Goal: Find specific page/section: Find specific page/section

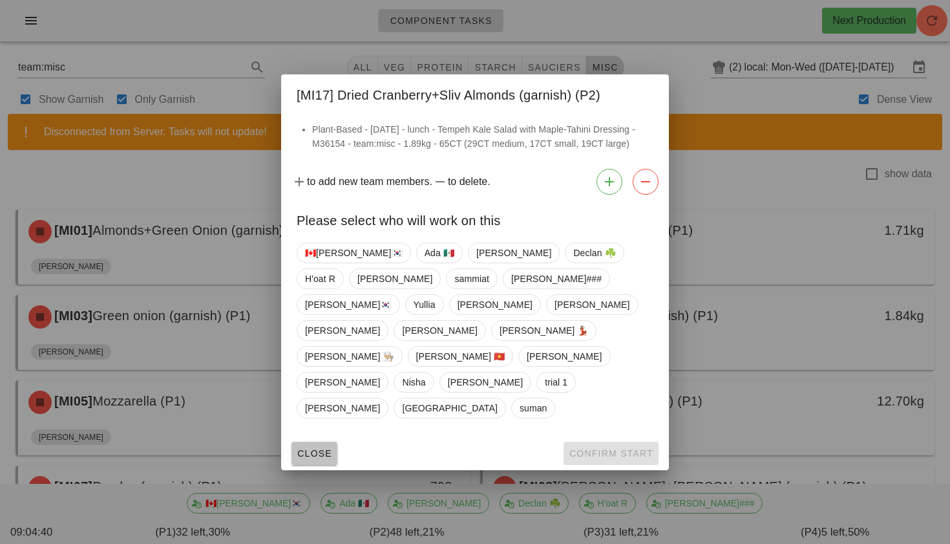
click at [310, 448] on span "Close" at bounding box center [315, 453] width 36 height 10
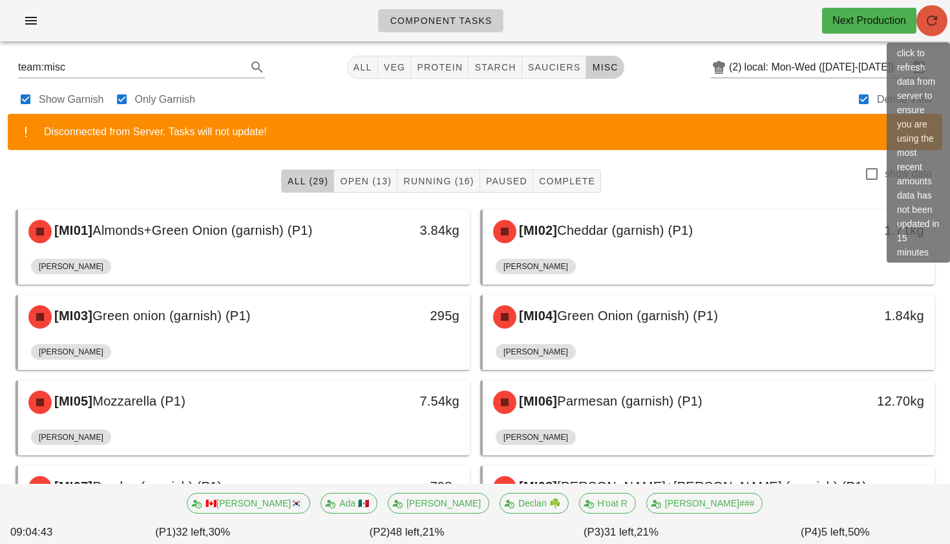
click at [931, 22] on icon "button" at bounding box center [933, 21] width 16 height 16
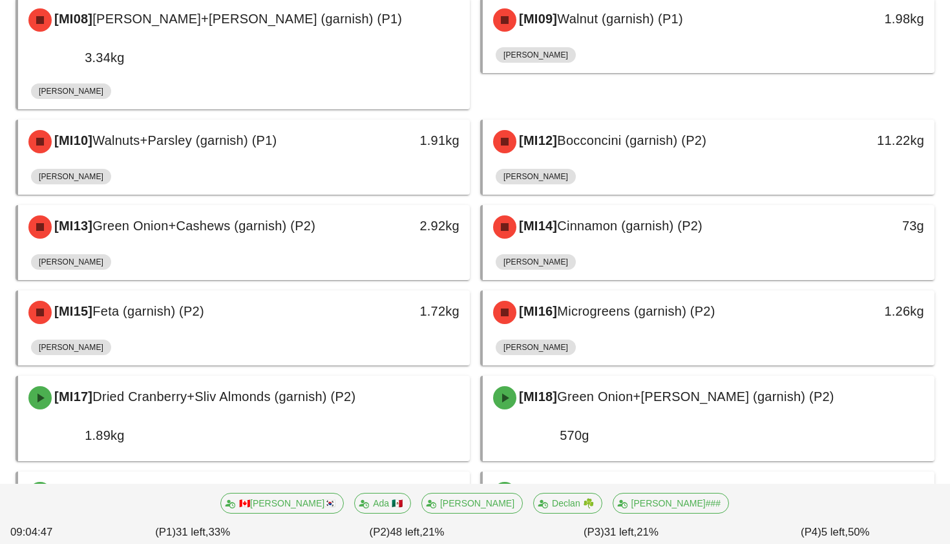
scroll to position [451, 0]
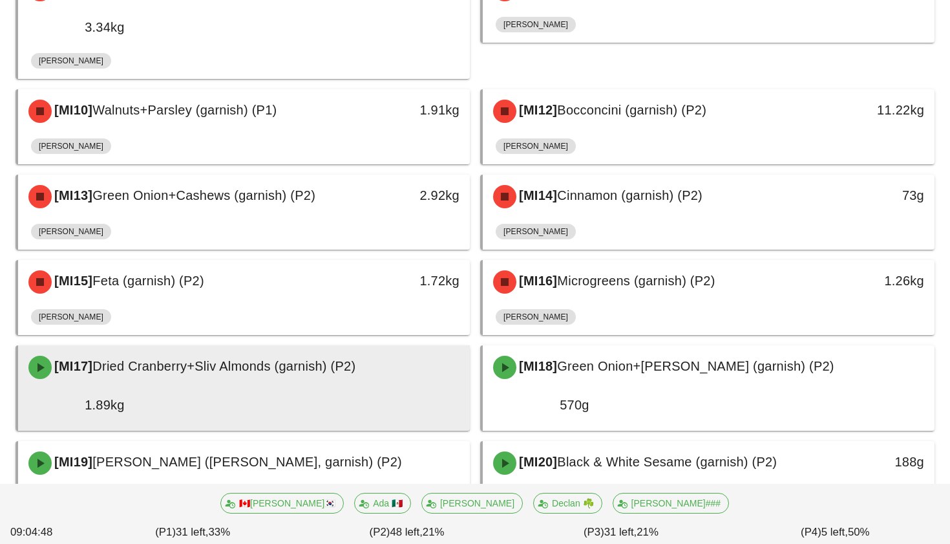
click at [125, 394] on div "1.89kg" at bounding box center [76, 404] width 96 height 21
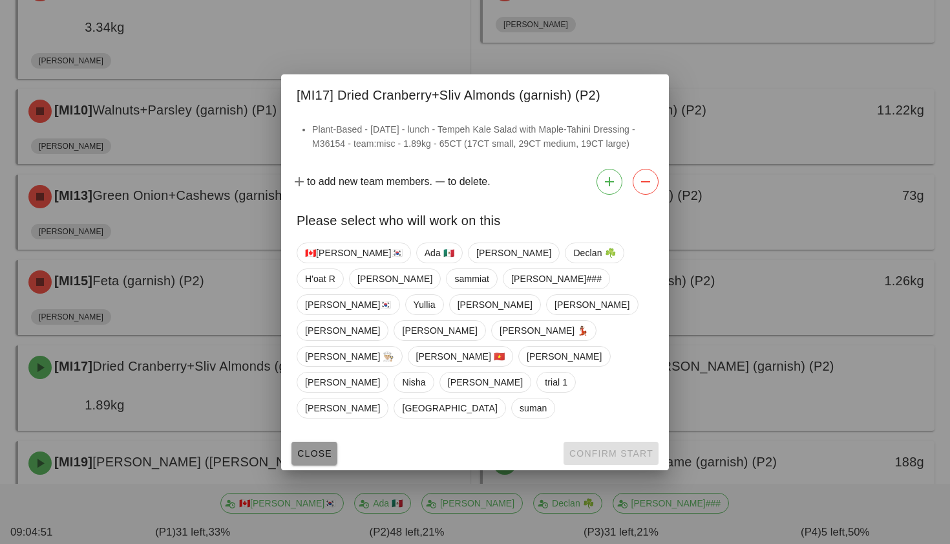
click at [330, 442] on button "Close" at bounding box center [315, 453] width 46 height 23
